Goal: Task Accomplishment & Management: Use online tool/utility

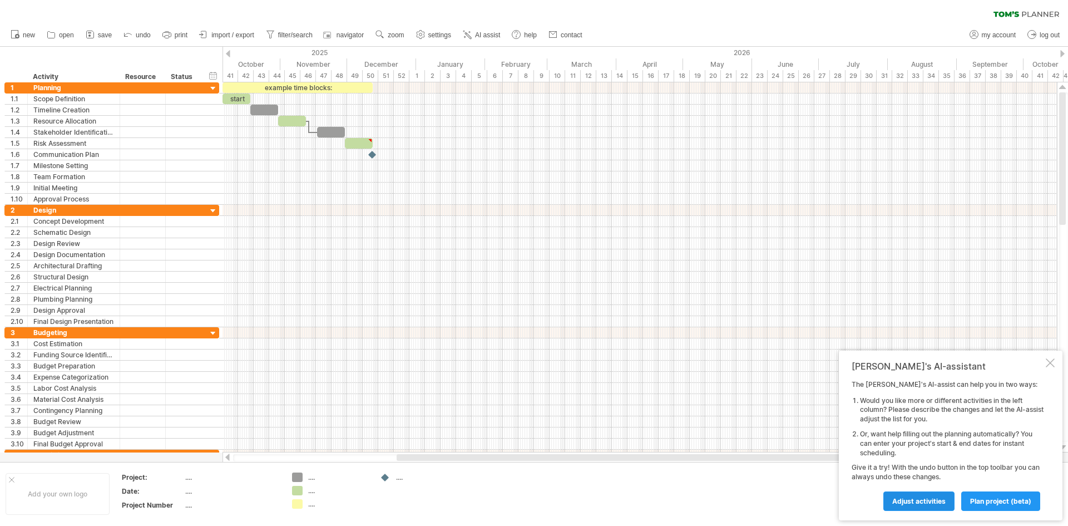
click at [927, 506] on link "Adjust activities" at bounding box center [918, 500] width 71 height 19
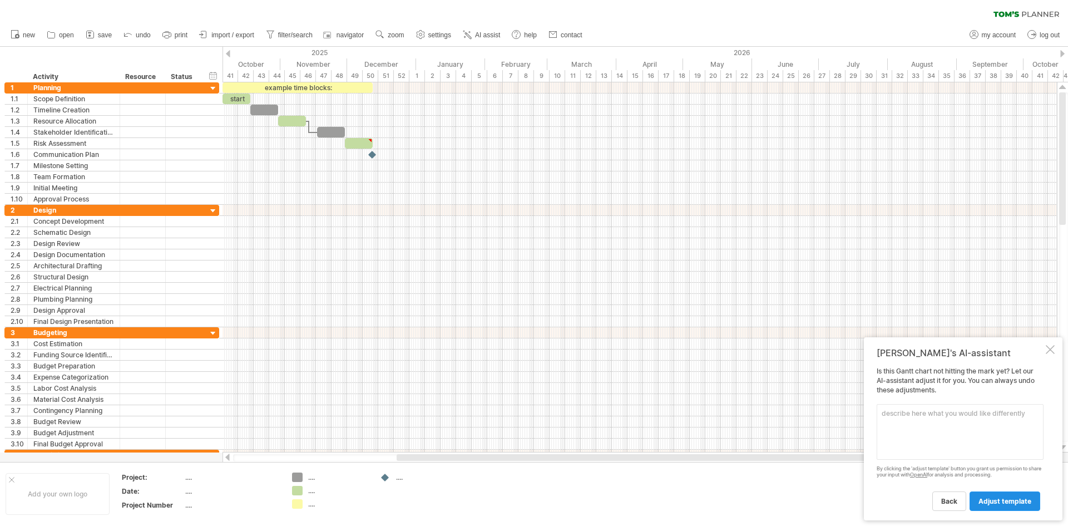
click at [1003, 503] on span "adjust template" at bounding box center [1004, 501] width 53 height 8
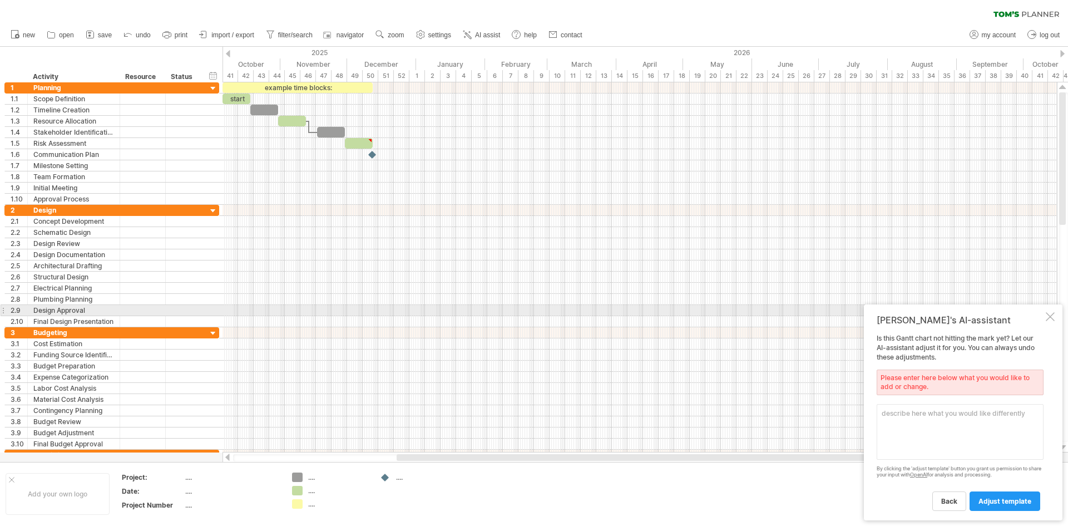
click at [1056, 311] on div "[PERSON_NAME]'s AI-assistant Is this [PERSON_NAME] chart not hitting the mark y…" at bounding box center [963, 412] width 199 height 216
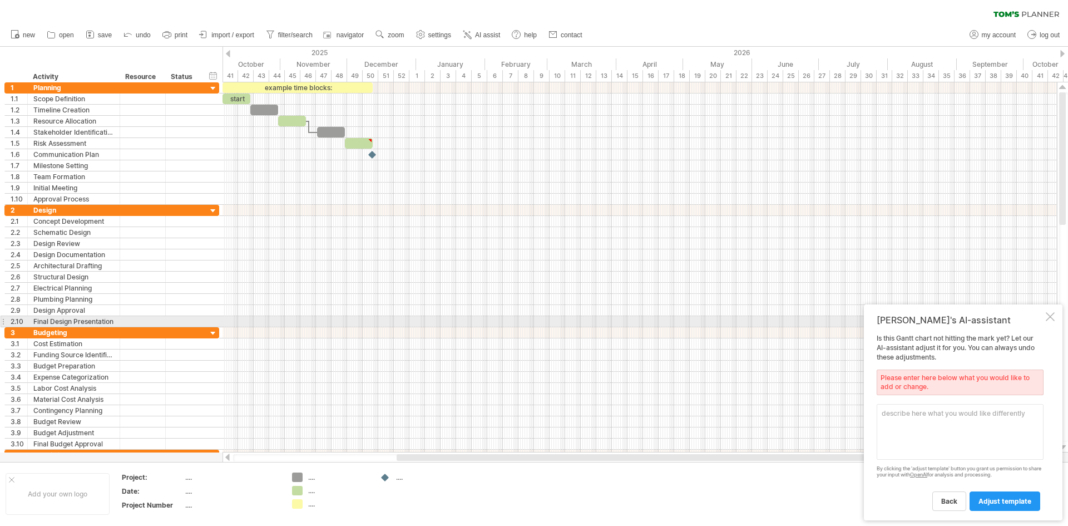
click at [1052, 316] on div at bounding box center [1050, 316] width 9 height 9
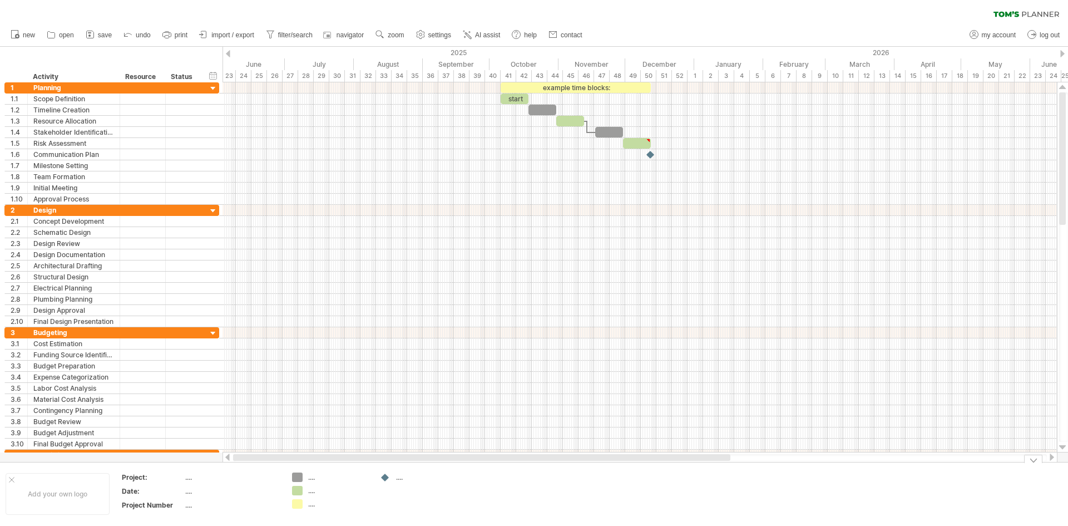
drag, startPoint x: 438, startPoint y: 458, endPoint x: 204, endPoint y: 472, distance: 234.0
click at [204, 472] on div "Trying to reach [DOMAIN_NAME] Connected again... 0% clear filter new 1" at bounding box center [534, 263] width 1068 height 526
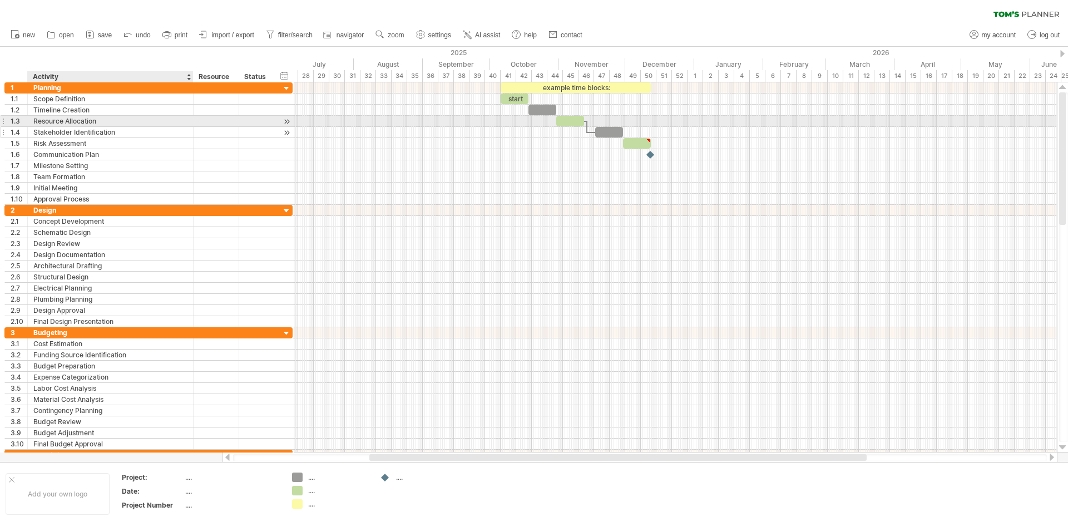
drag, startPoint x: 116, startPoint y: 122, endPoint x: 190, endPoint y: 136, distance: 74.8
click at [190, 136] on div "**********" at bounding box center [148, 143] width 288 height 122
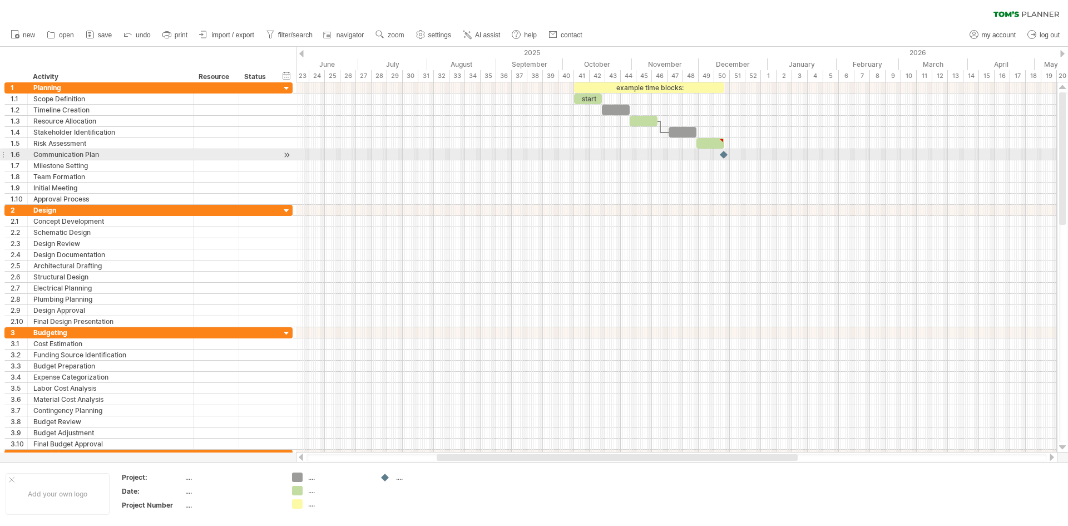
click at [723, 152] on div at bounding box center [724, 154] width 11 height 11
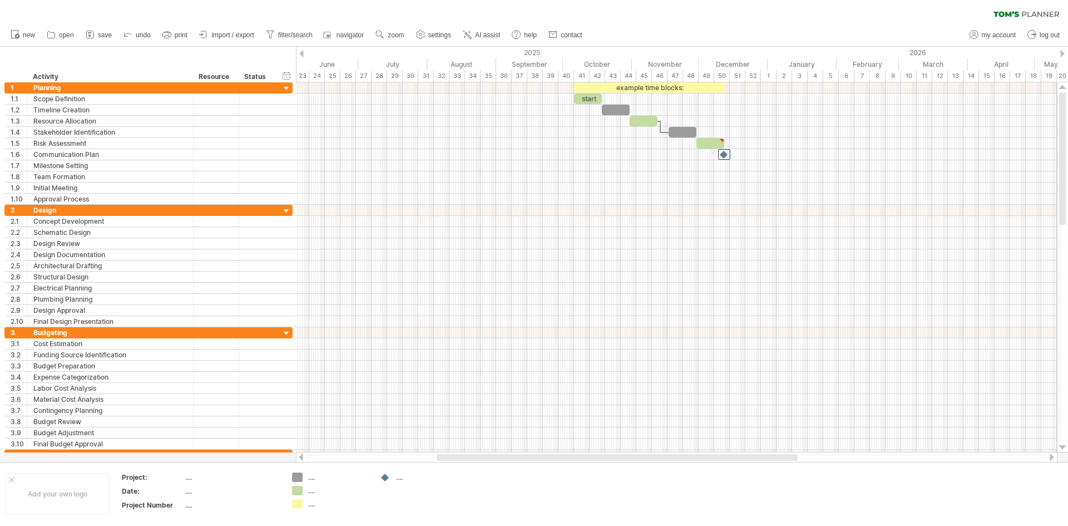
click at [746, 28] on div "new" at bounding box center [534, 34] width 1068 height 23
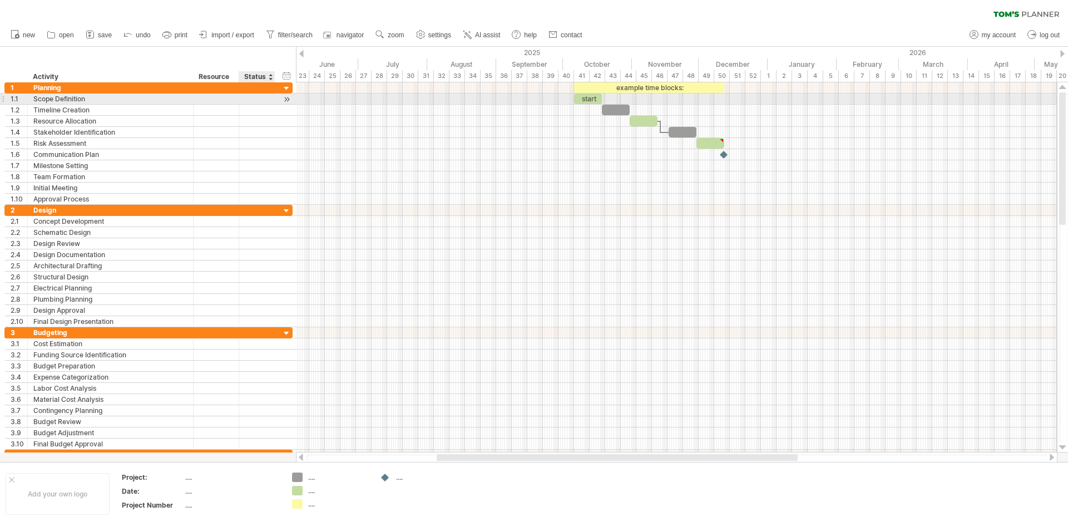
click at [283, 97] on div at bounding box center [286, 99] width 11 height 12
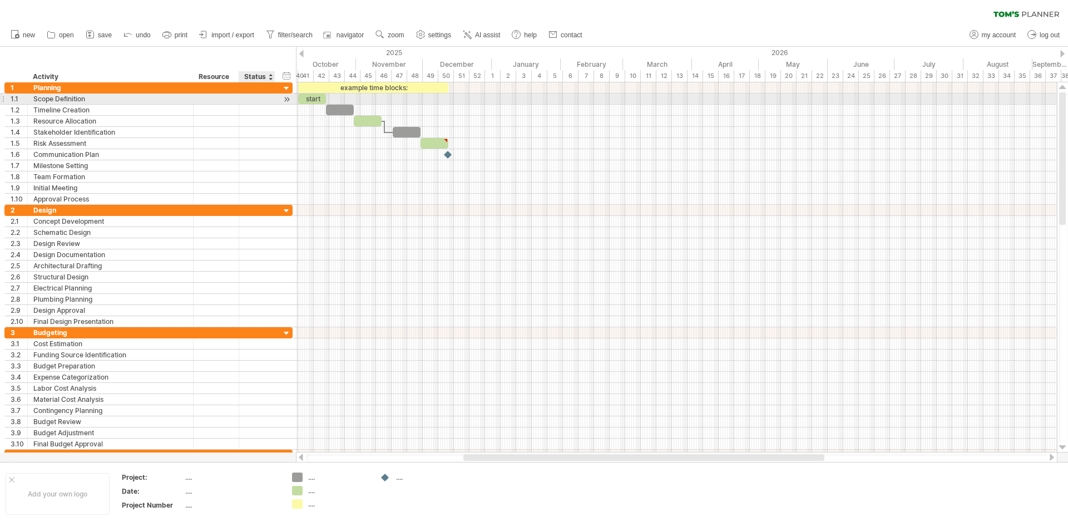
click at [284, 98] on div at bounding box center [286, 99] width 11 height 12
click at [288, 108] on div at bounding box center [286, 111] width 11 height 12
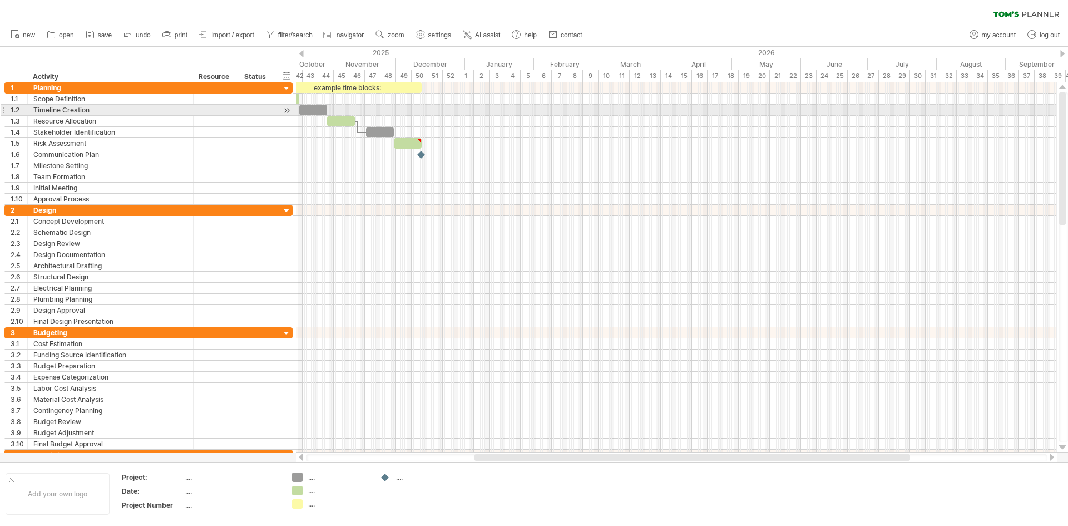
click at [317, 109] on div at bounding box center [313, 110] width 28 height 11
click at [324, 110] on div at bounding box center [314, 110] width 28 height 11
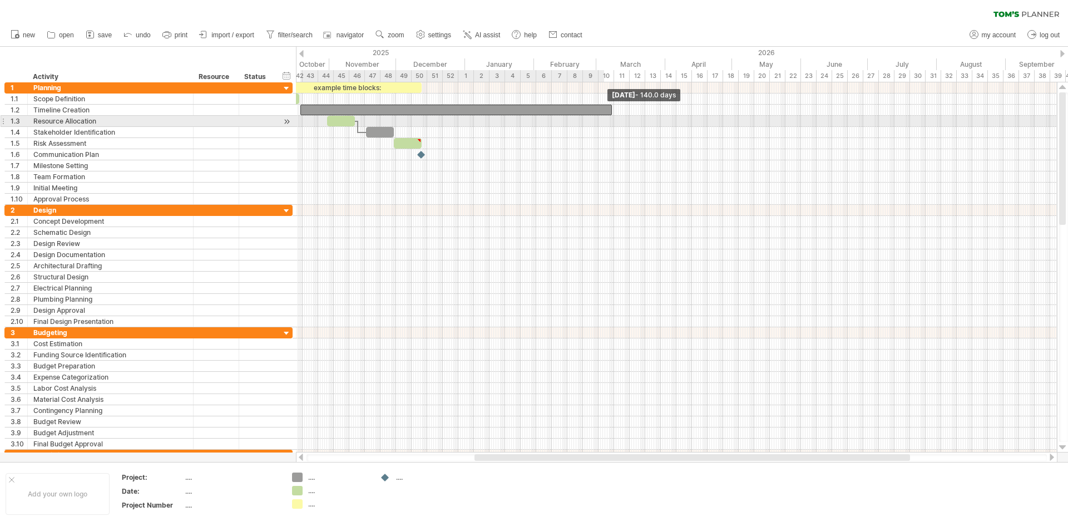
drag, startPoint x: 327, startPoint y: 110, endPoint x: 621, endPoint y: 119, distance: 293.8
click at [621, 118] on div "example time blocks: start [DATE] - 140.0 days [DATE]" at bounding box center [676, 267] width 761 height 370
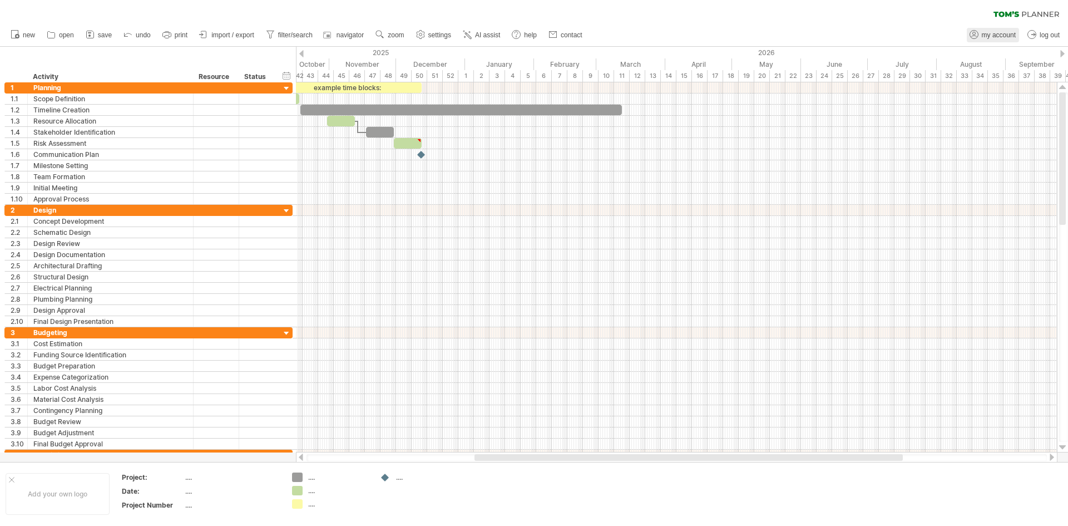
click at [991, 34] on span "my account" at bounding box center [999, 35] width 34 height 8
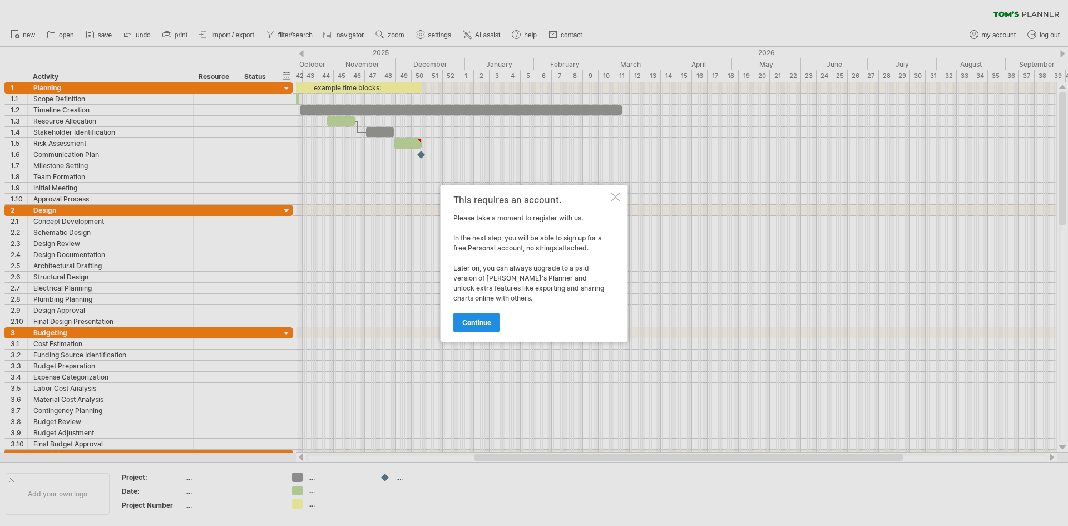
click at [477, 320] on span "continue" at bounding box center [476, 322] width 29 height 8
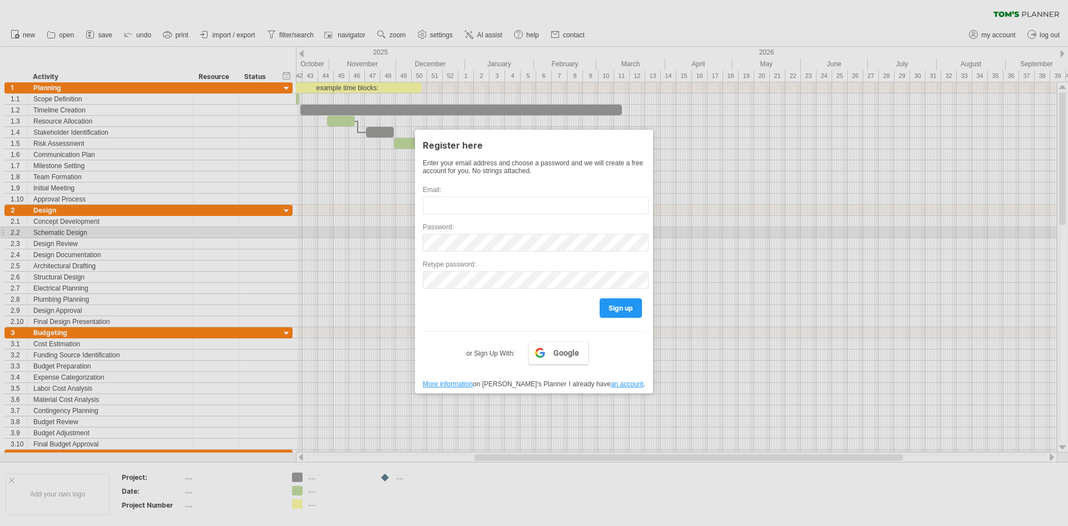
click at [859, 241] on div at bounding box center [534, 263] width 1068 height 526
click at [711, 227] on div at bounding box center [534, 263] width 1068 height 526
click at [799, 72] on div at bounding box center [534, 263] width 1068 height 526
